Goal: Task Accomplishment & Management: Manage account settings

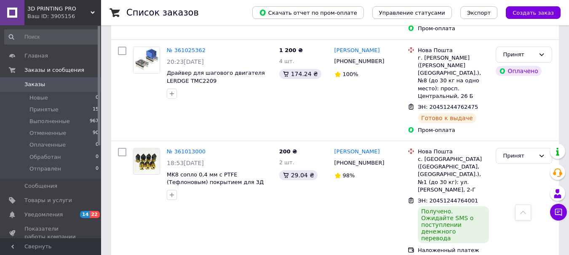
scroll to position [1136, 0]
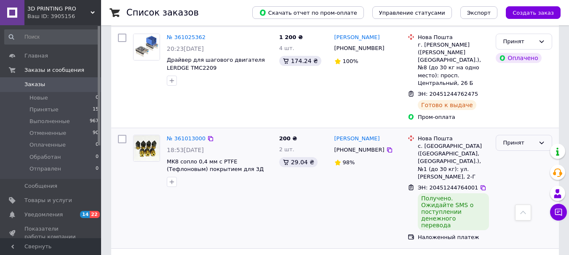
click at [515, 139] on div "Принят" at bounding box center [519, 143] width 32 height 9
click at [508, 153] on li "Выполнен" at bounding box center [524, 161] width 56 height 16
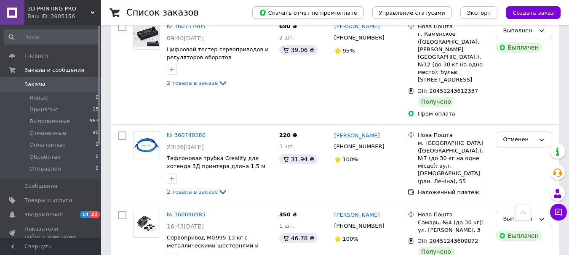
scroll to position [1557, 0]
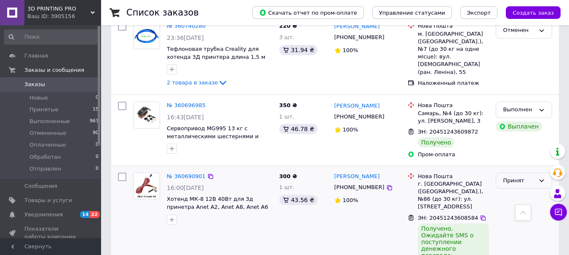
click at [517, 177] on div "Принят" at bounding box center [519, 181] width 32 height 9
click at [511, 191] on li "Выполнен" at bounding box center [524, 199] width 56 height 16
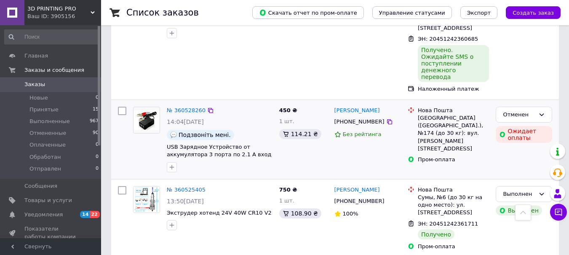
scroll to position [2273, 0]
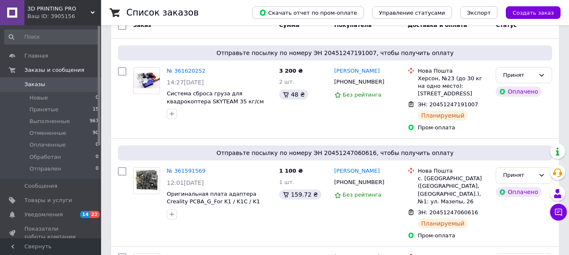
scroll to position [0, 0]
